Goal: Check status: Check status

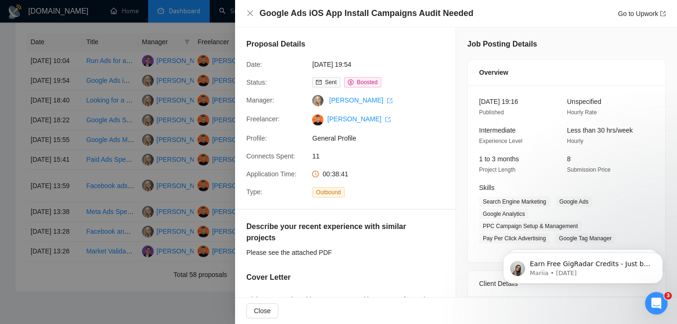
click at [339, 176] on span "00:38:41" at bounding box center [336, 174] width 26 height 8
click at [188, 51] on div at bounding box center [338, 162] width 677 height 324
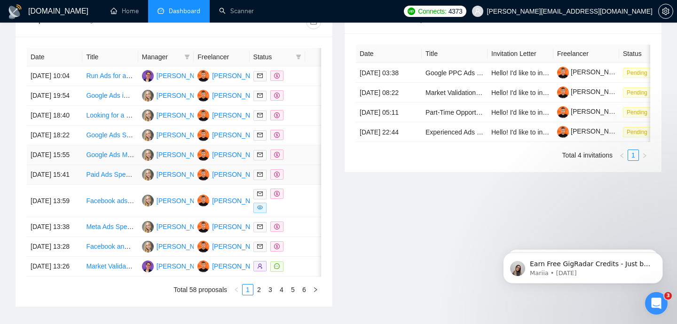
scroll to position [524, 0]
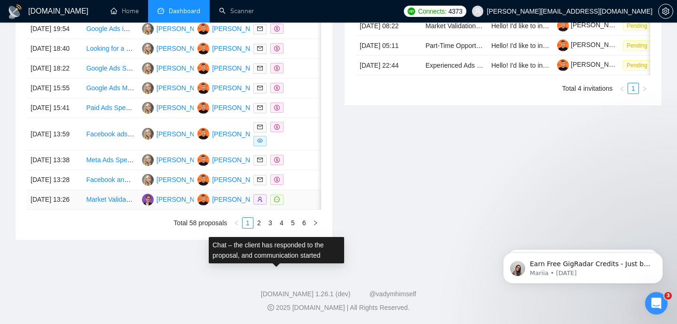
click at [276, 197] on icon "message" at bounding box center [277, 200] width 6 height 6
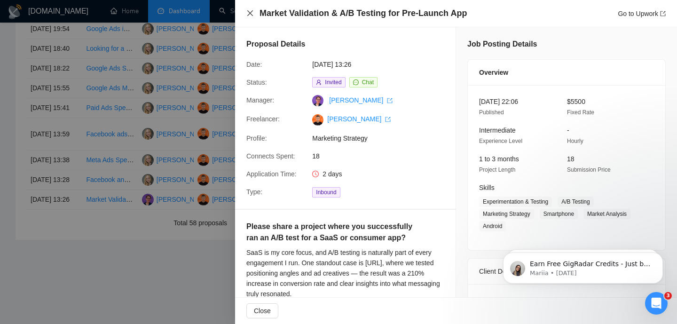
click at [248, 13] on icon "close" at bounding box center [250, 13] width 8 height 8
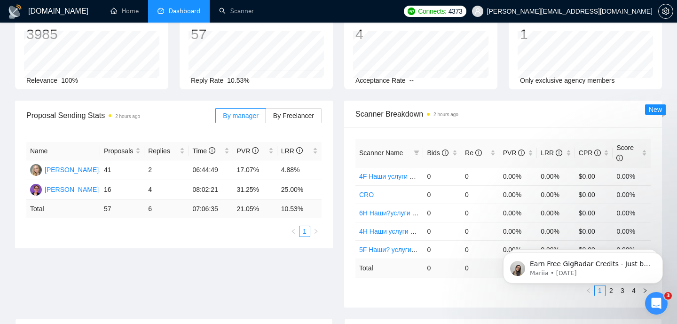
scroll to position [0, 0]
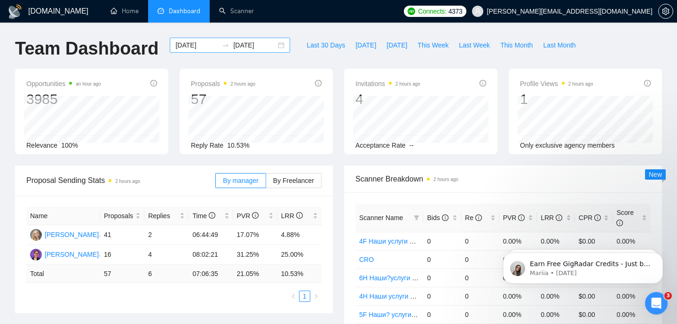
click at [202, 44] on input "[DATE]" at bounding box center [196, 45] width 43 height 10
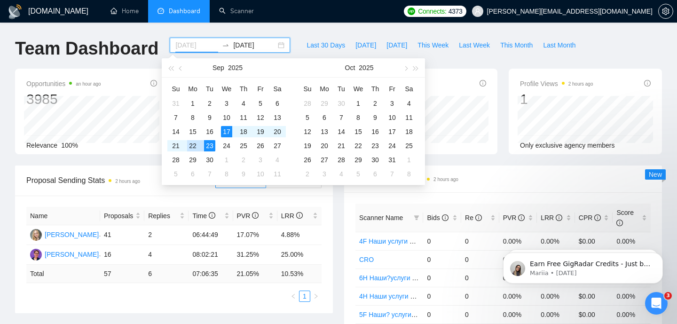
click at [191, 145] on div "22" at bounding box center [192, 145] width 11 height 11
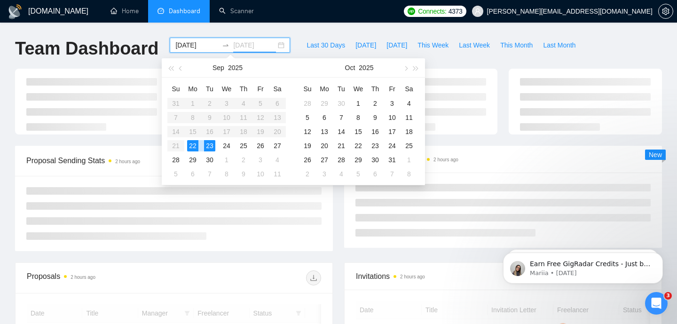
click at [208, 145] on div "23" at bounding box center [209, 145] width 11 height 11
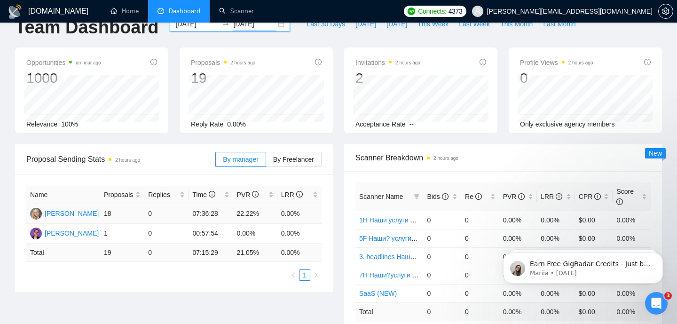
scroll to position [25, 0]
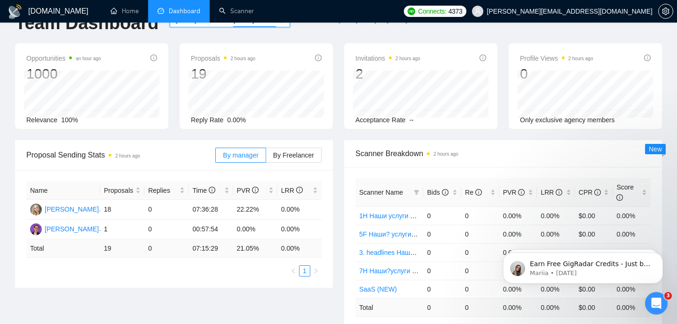
click at [179, 158] on span "Proposal Sending Stats 2 hours ago" at bounding box center [120, 155] width 189 height 12
click at [160, 154] on span "Proposal Sending Stats 2 hours ago" at bounding box center [120, 155] width 189 height 12
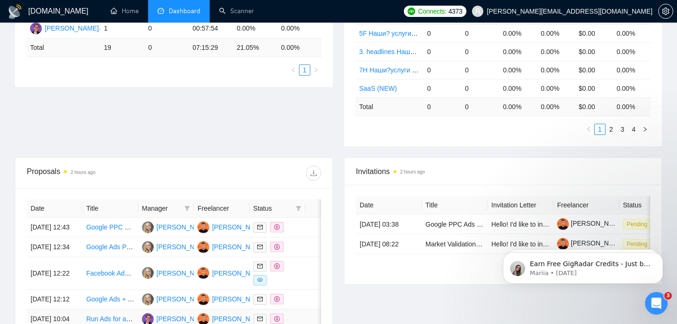
scroll to position [0, 0]
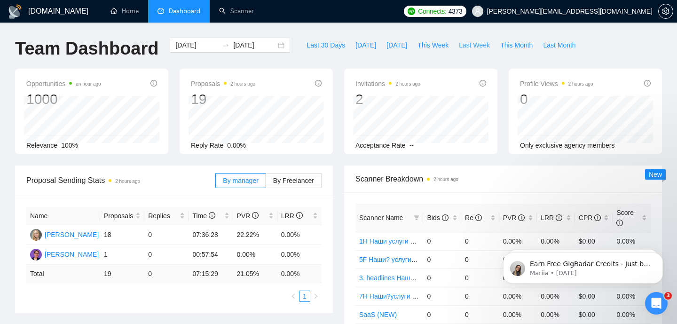
click at [476, 44] on span "Last Week" at bounding box center [474, 45] width 31 height 10
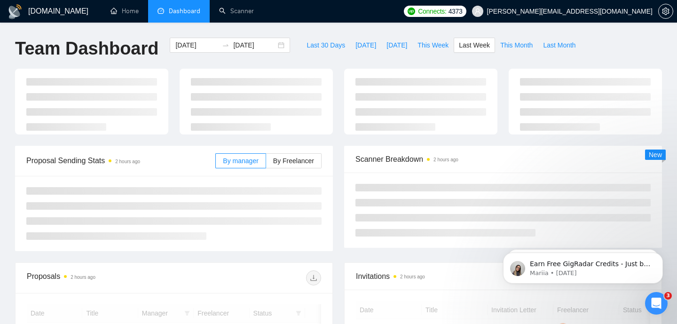
type input "[DATE]"
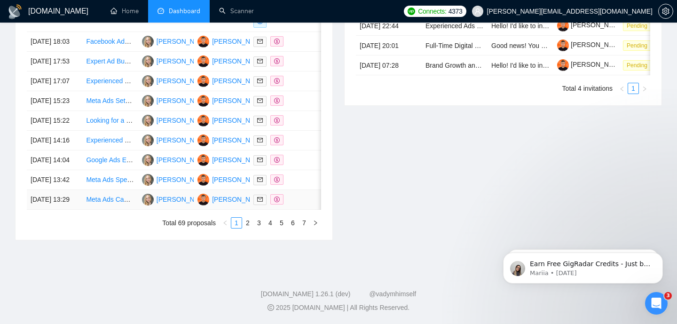
scroll to position [524, 0]
click at [249, 221] on link "2" at bounding box center [248, 223] width 10 height 10
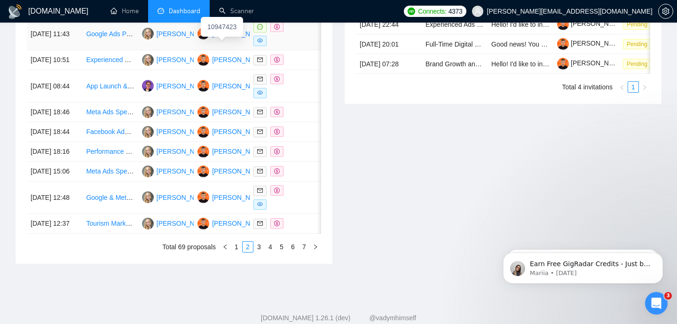
scroll to position [490, 0]
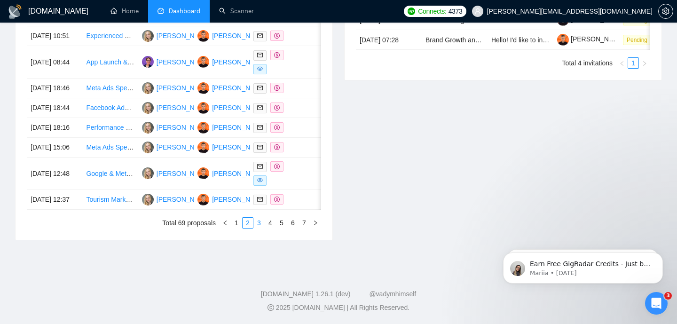
click at [260, 228] on link "3" at bounding box center [259, 223] width 10 height 10
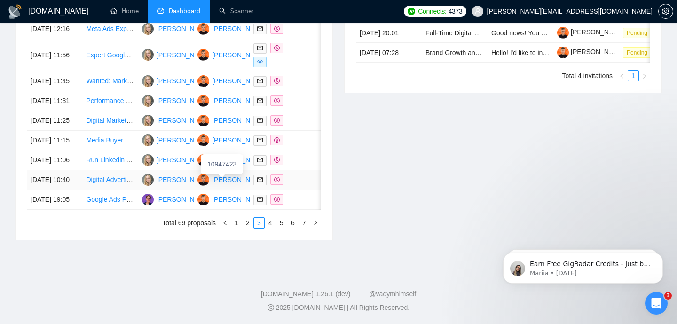
scroll to position [528, 0]
click at [266, 220] on link "4" at bounding box center [270, 223] width 10 height 10
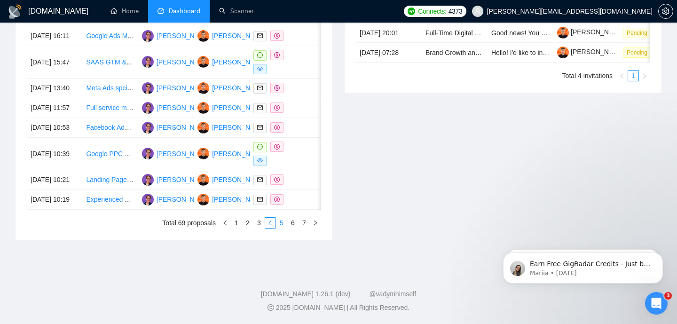
click at [278, 220] on link "5" at bounding box center [281, 223] width 10 height 10
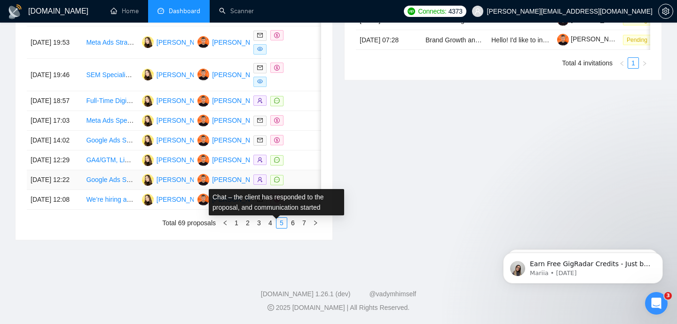
click at [277, 177] on icon "message" at bounding box center [277, 180] width 6 height 6
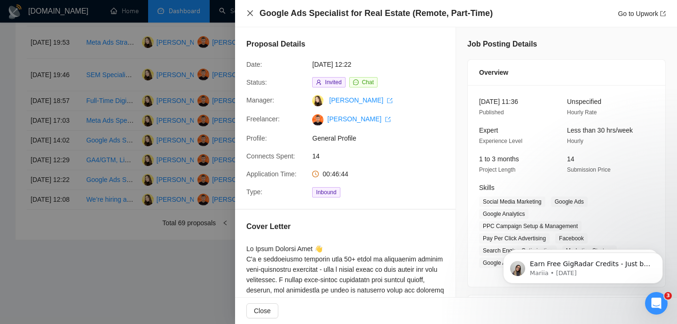
click at [252, 14] on icon "close" at bounding box center [250, 13] width 8 height 8
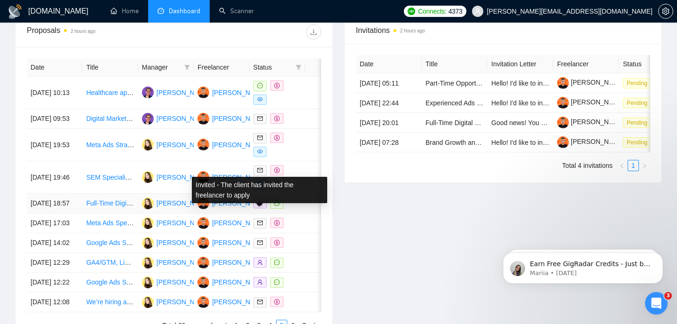
scroll to position [364, 0]
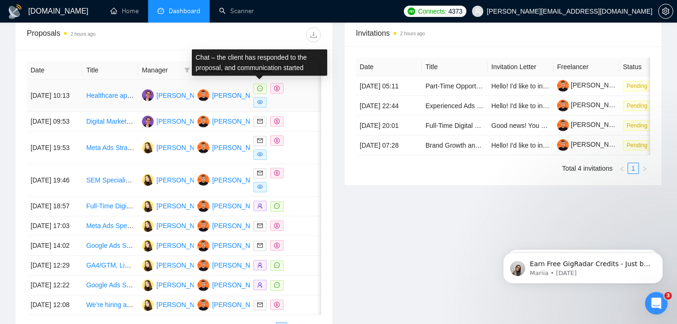
click at [261, 89] on icon "message" at bounding box center [260, 89] width 6 height 6
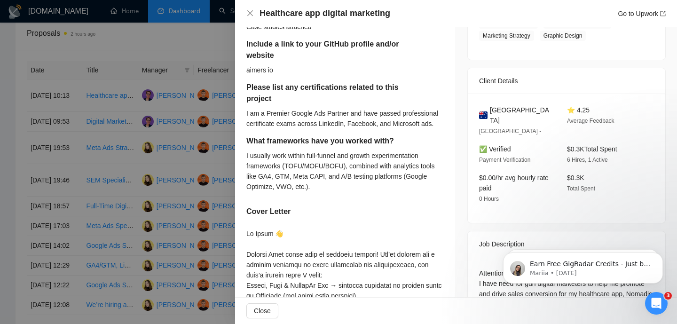
scroll to position [384, 0]
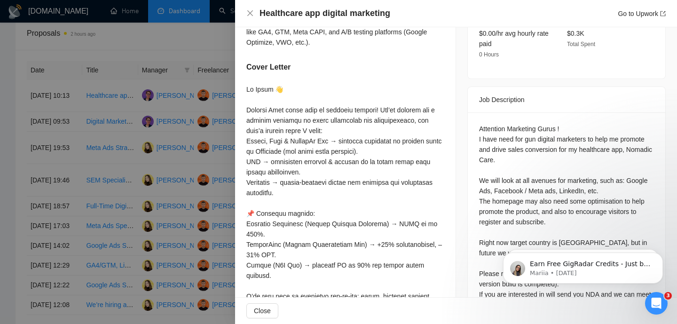
click at [165, 39] on div at bounding box center [338, 162] width 677 height 324
